Goal: Transaction & Acquisition: Purchase product/service

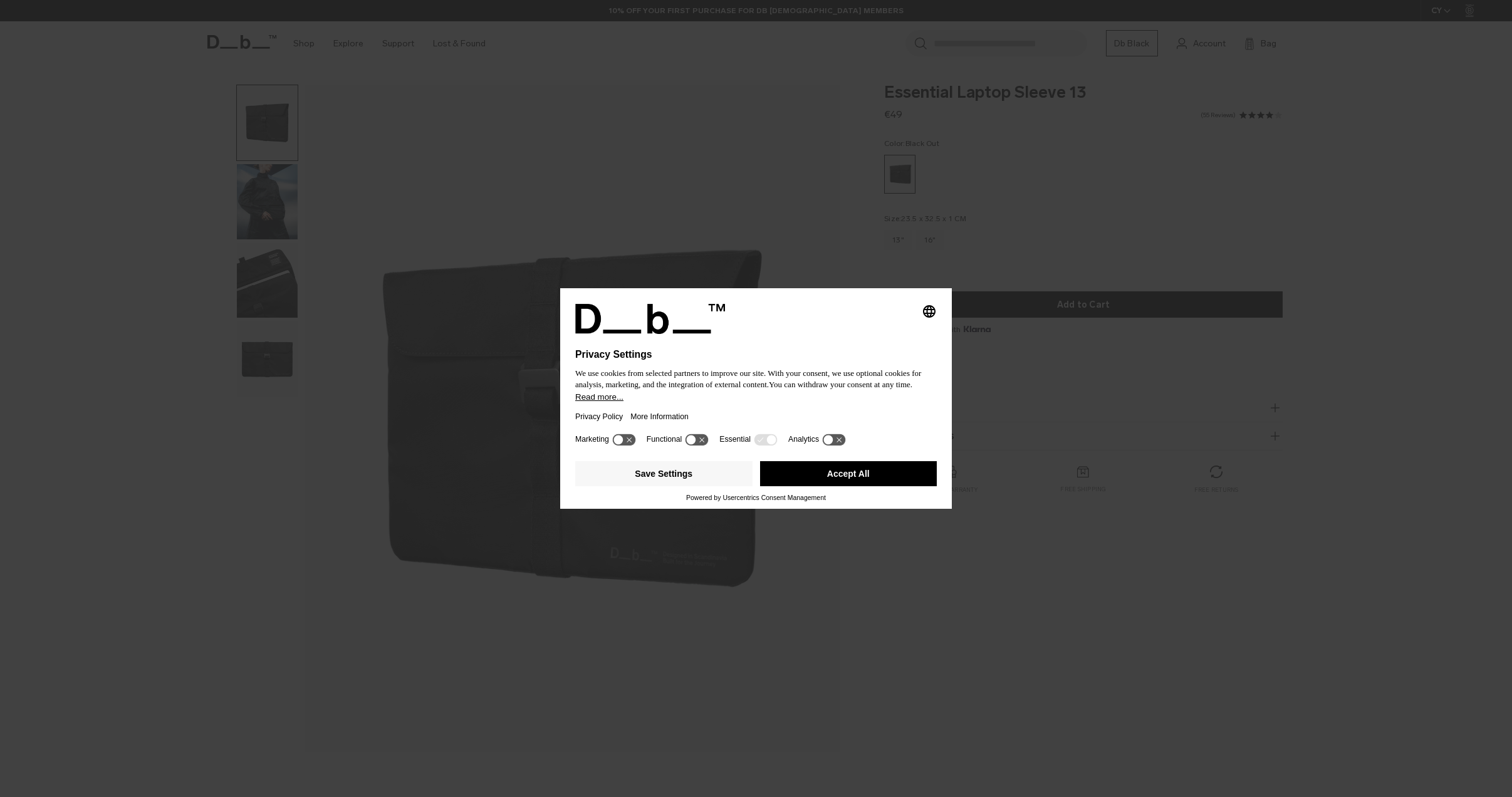
click at [883, 476] on button "Accept All" at bounding box center [849, 473] width 177 height 25
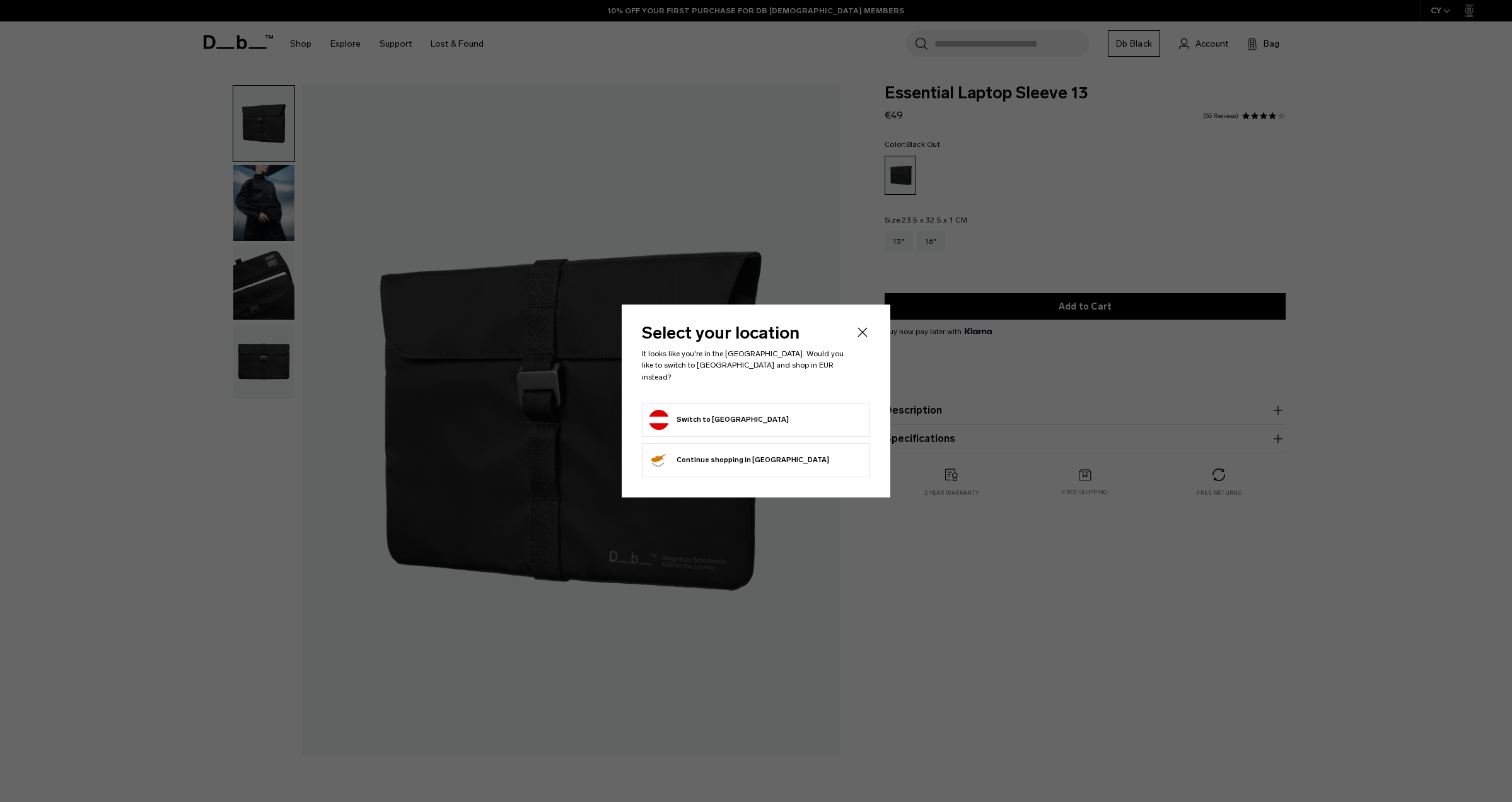
click at [803, 414] on form "Switch to [GEOGRAPHIC_DATA]" at bounding box center [756, 420] width 214 height 20
click at [709, 420] on button "Switch to [GEOGRAPHIC_DATA]" at bounding box center [719, 420] width 140 height 20
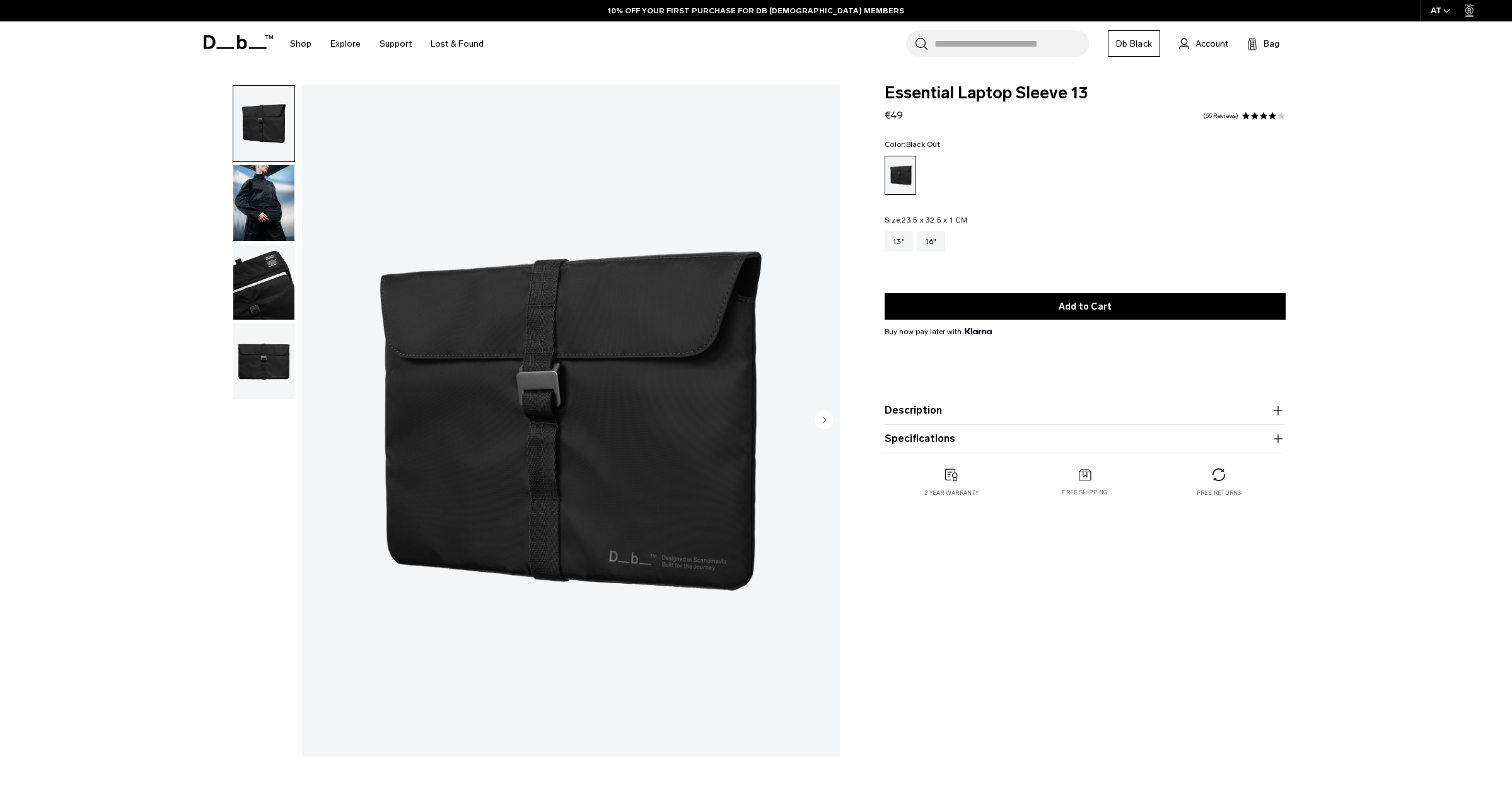
click at [268, 286] on img "button" at bounding box center [263, 282] width 61 height 76
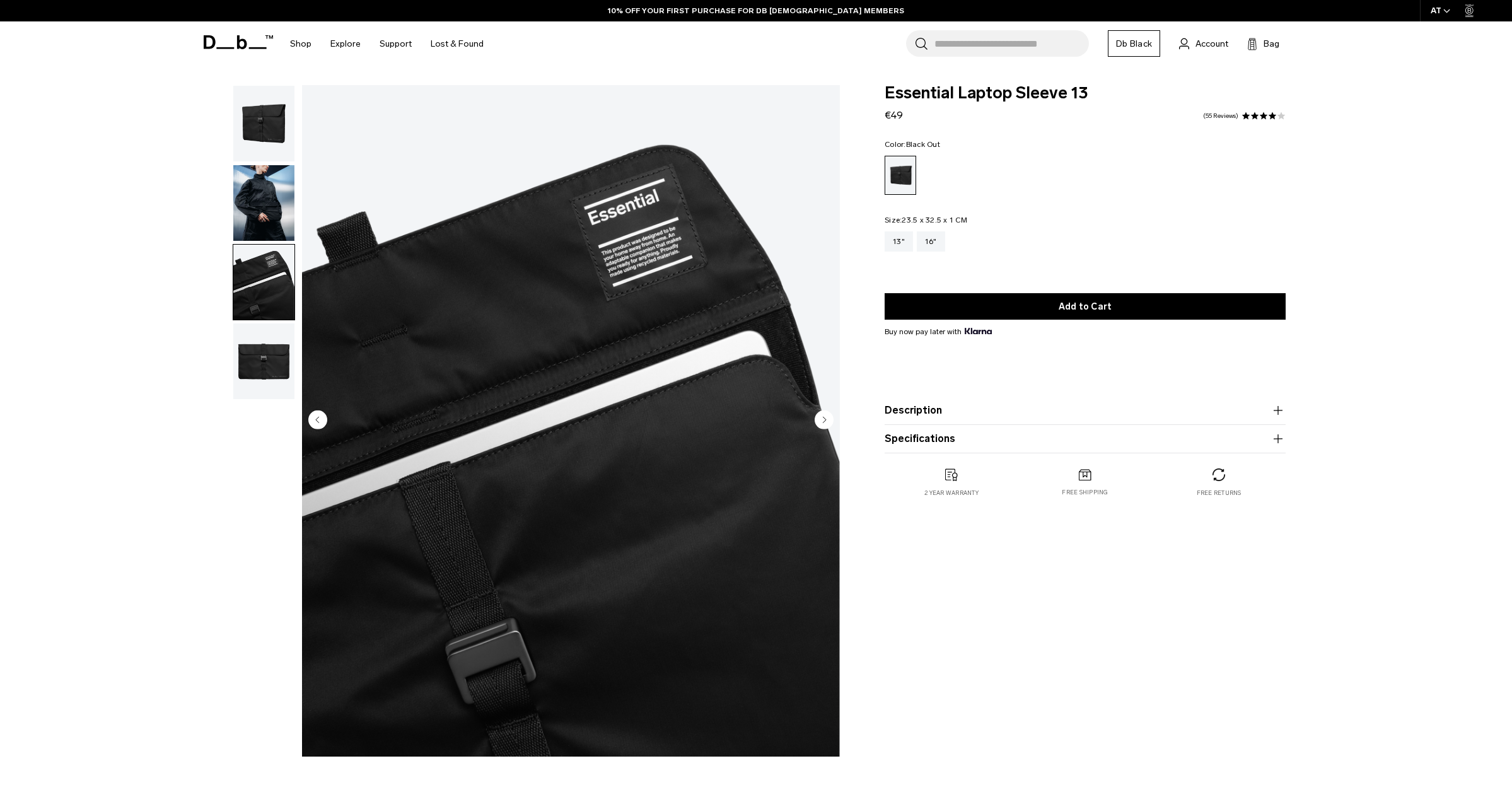
click at [268, 357] on img "button" at bounding box center [263, 362] width 61 height 76
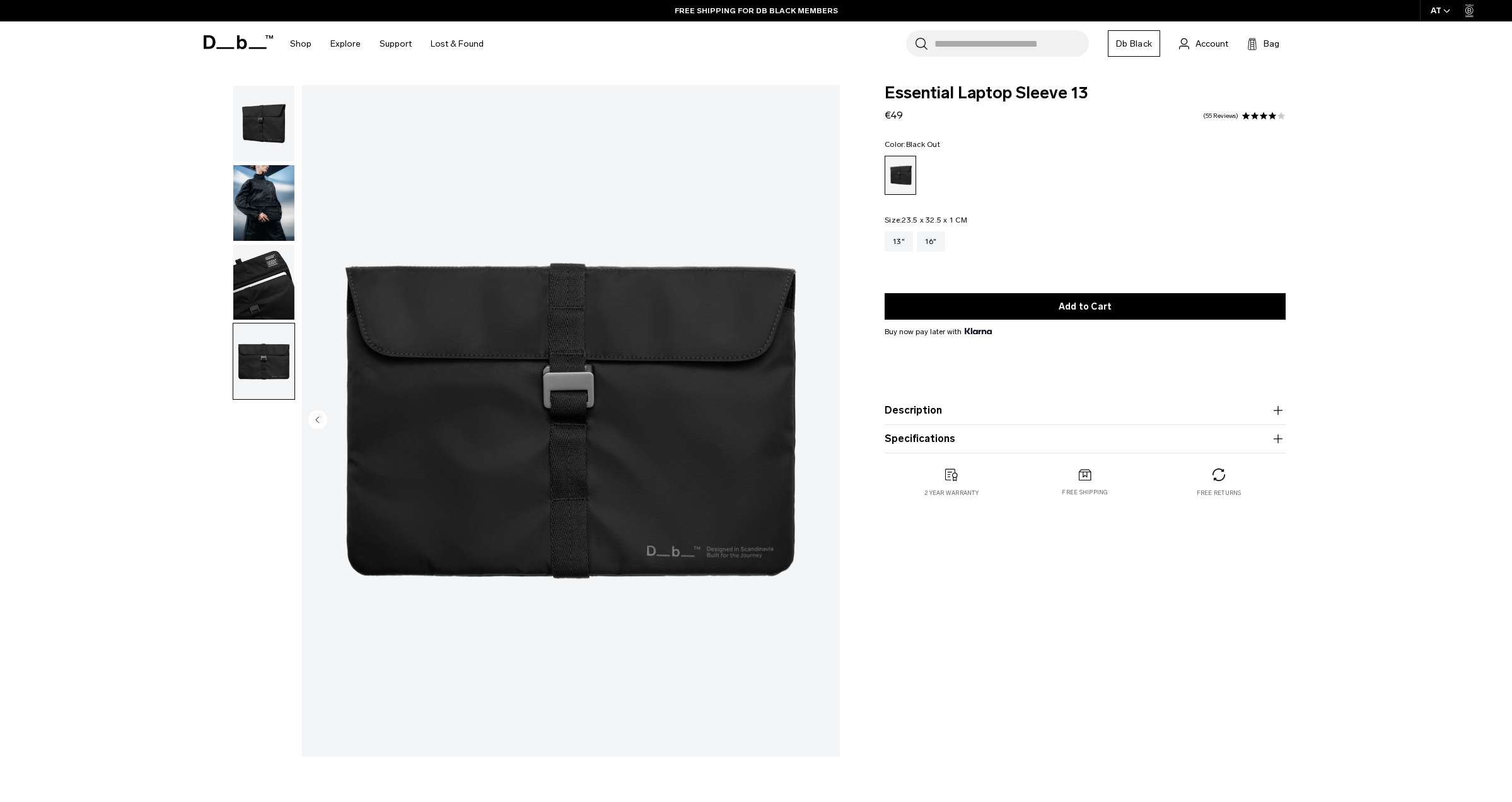
click at [268, 137] on img "button" at bounding box center [263, 123] width 61 height 76
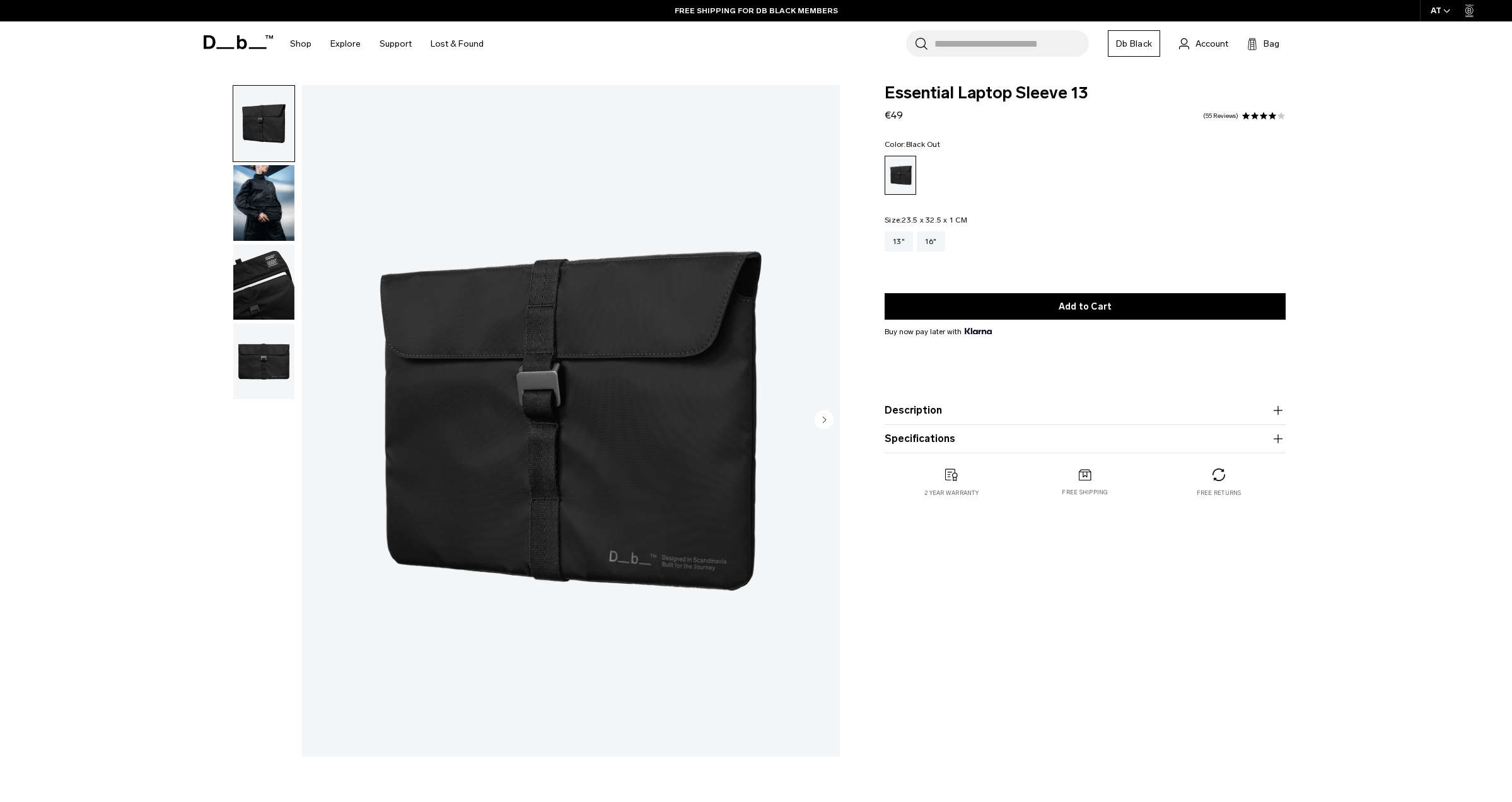
click at [269, 209] on img "button" at bounding box center [263, 203] width 61 height 76
